Goal: Find specific page/section: Find specific page/section

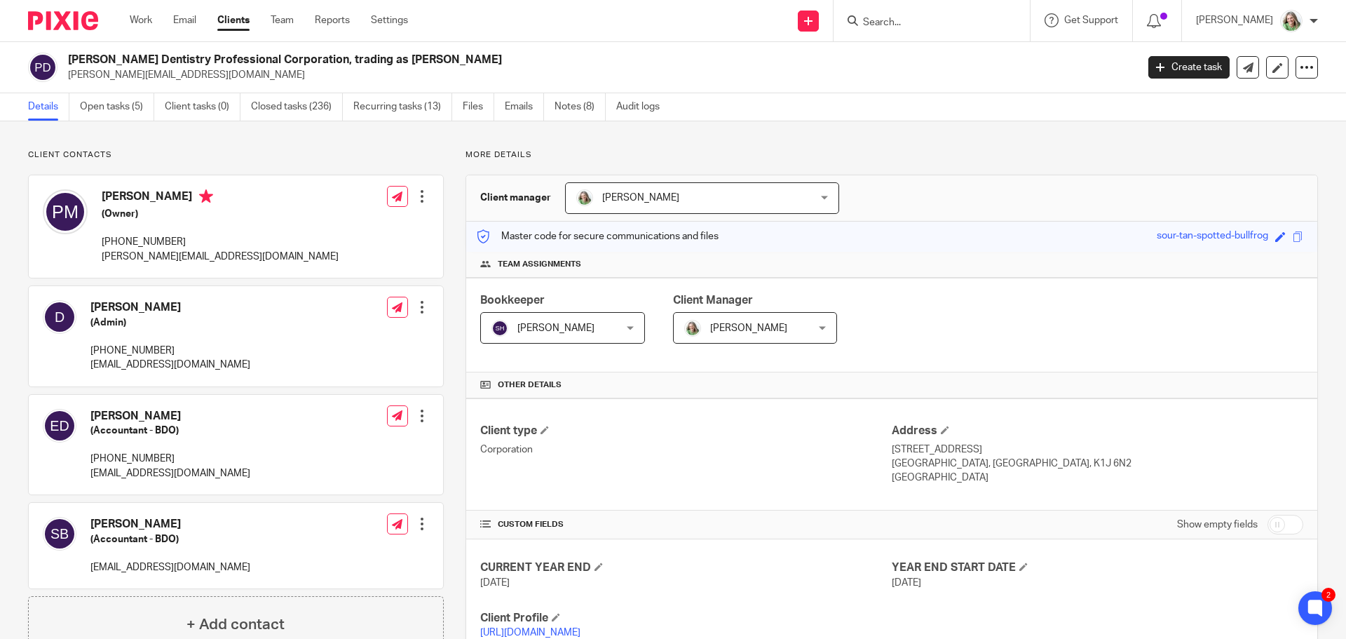
click at [886, 18] on input "Search" at bounding box center [925, 23] width 126 height 13
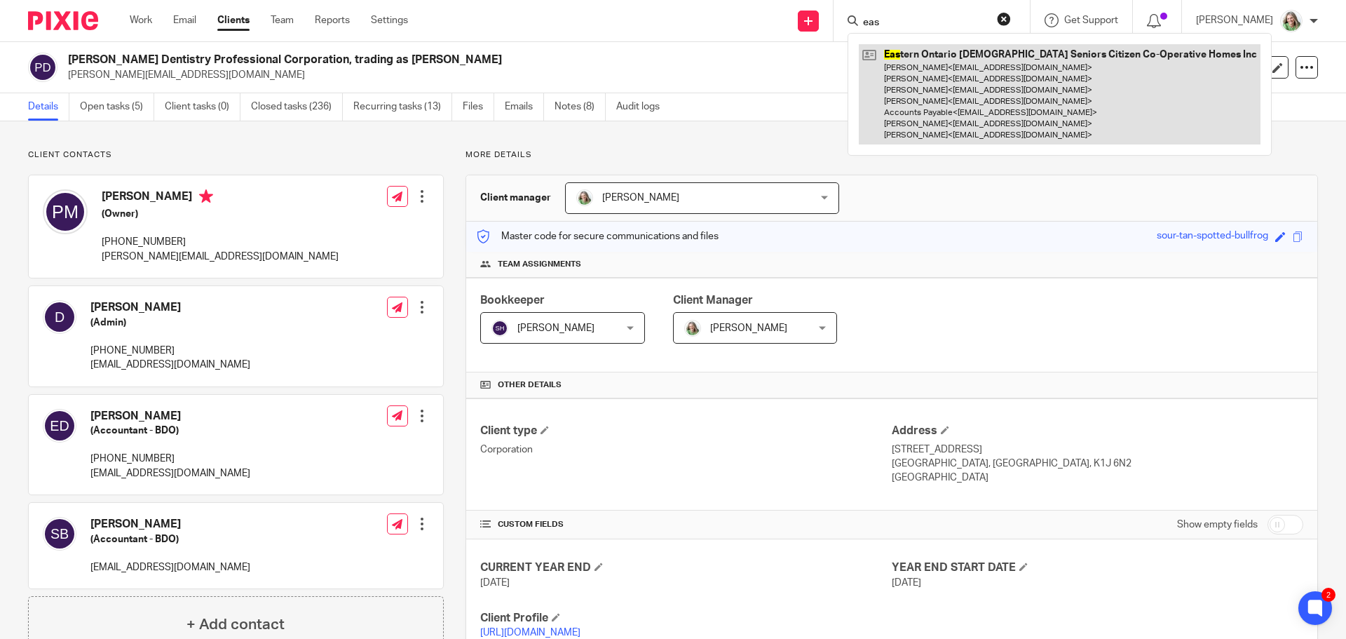
type input "eas"
click at [921, 68] on link at bounding box center [1060, 94] width 402 height 100
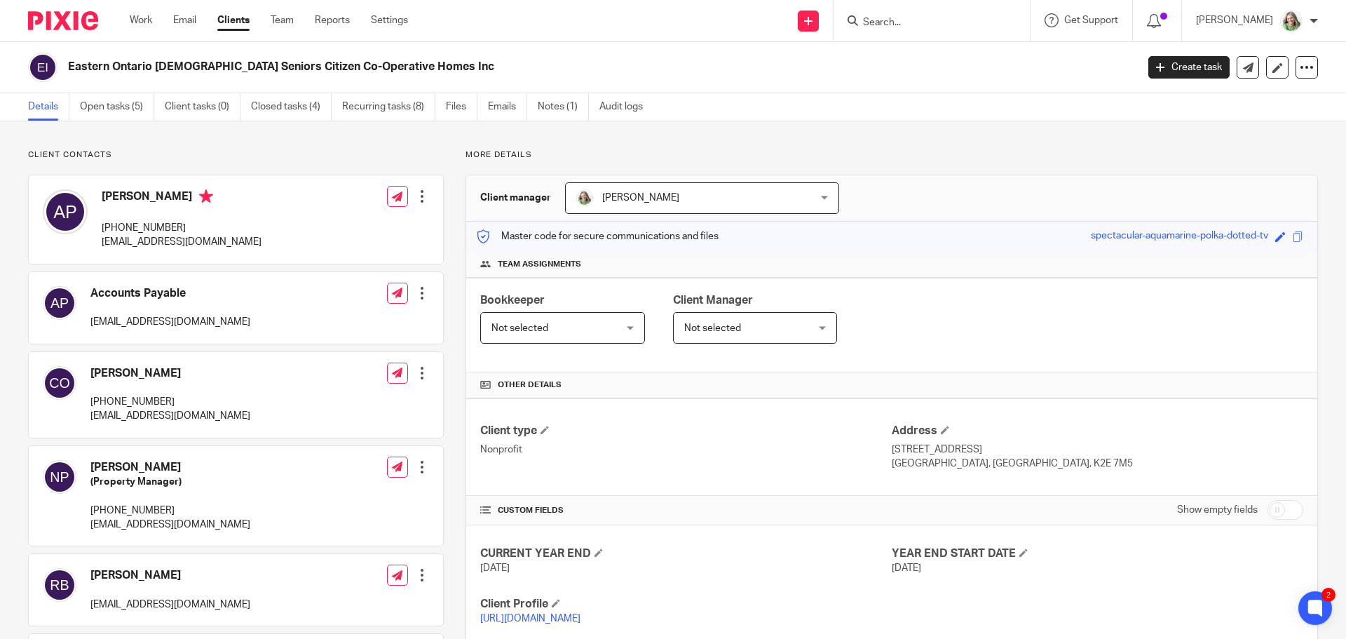
drag, startPoint x: 426, startPoint y: 63, endPoint x: 67, endPoint y: 74, distance: 358.4
click at [67, 74] on div "Eastern Ontario [DEMOGRAPHIC_DATA] Seniors Citizen Co-Operative Homes Inc" at bounding box center [577, 67] width 1099 height 29
copy h2 "Eastern Ontario [DEMOGRAPHIC_DATA] Seniors Citizen Co-Operative Homes Inc"
